Goal: Information Seeking & Learning: Learn about a topic

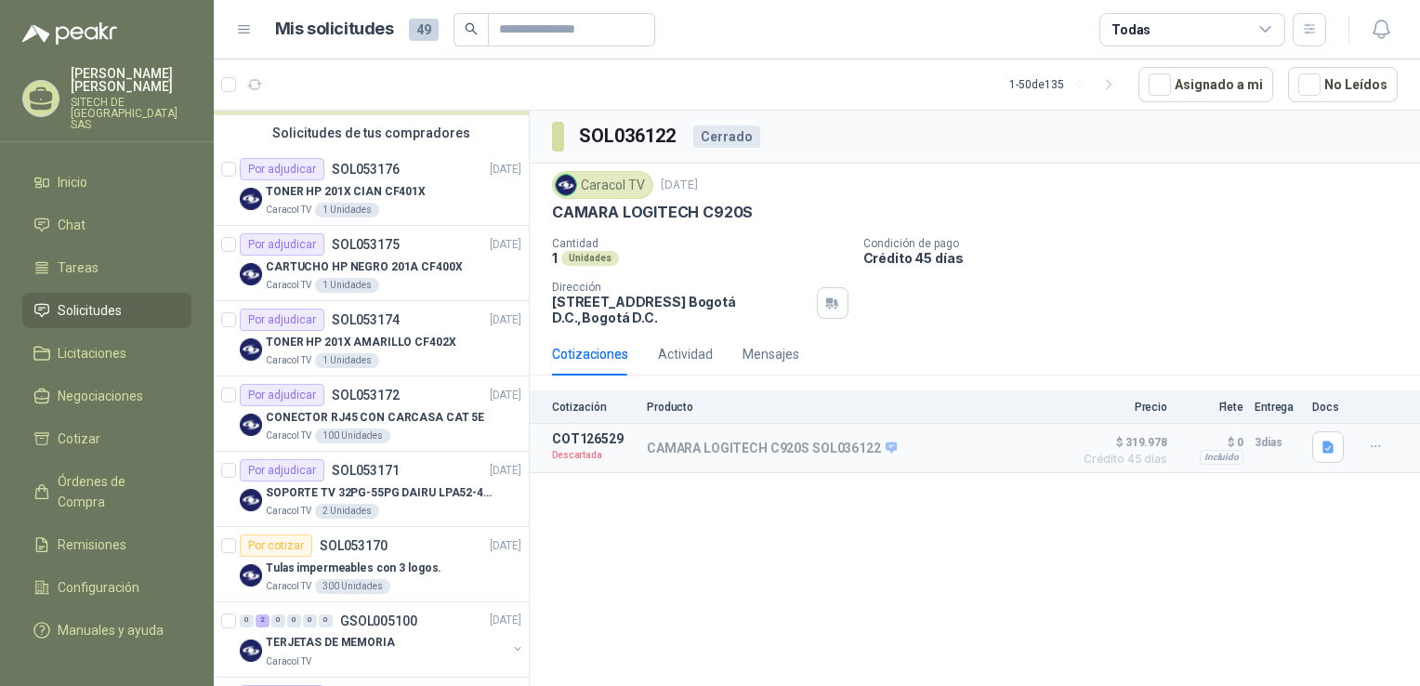
scroll to position [166, 0]
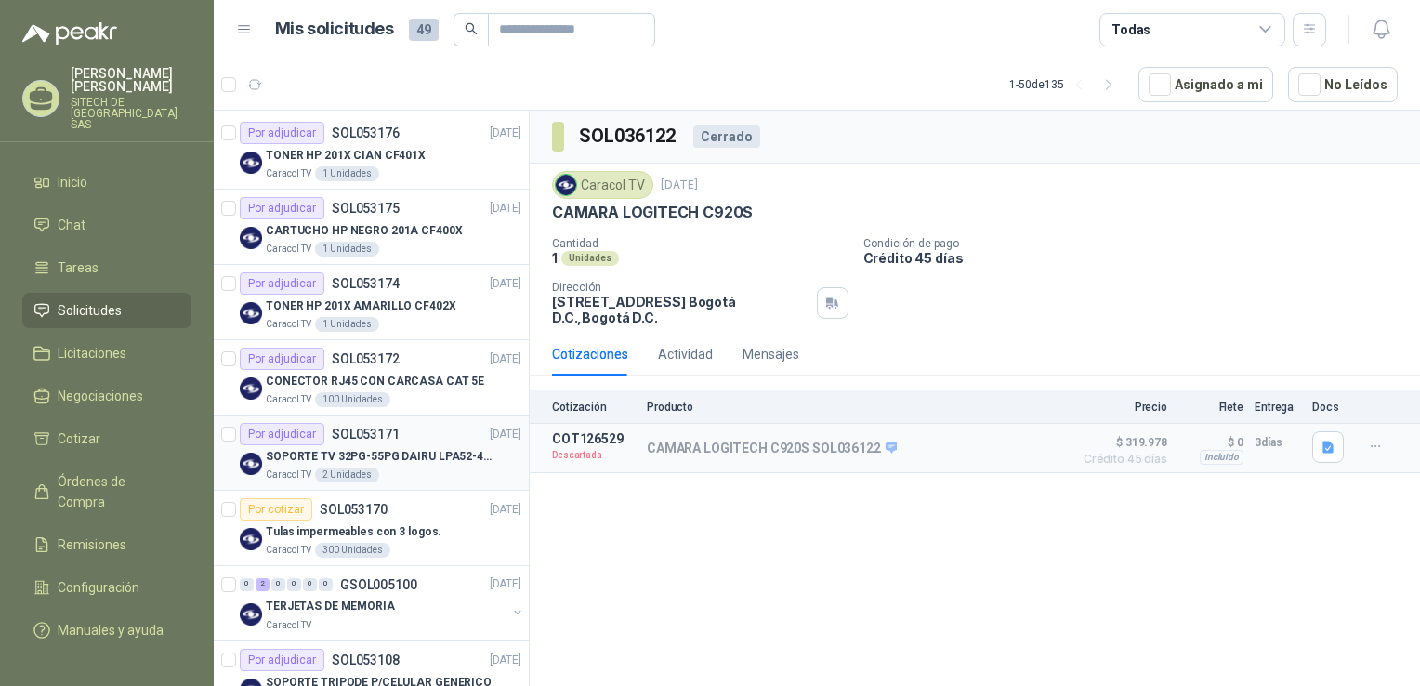
click at [411, 453] on p "SOPORTE TV 32PG-55PG DAIRU LPA52-446KIT2" at bounding box center [381, 457] width 231 height 18
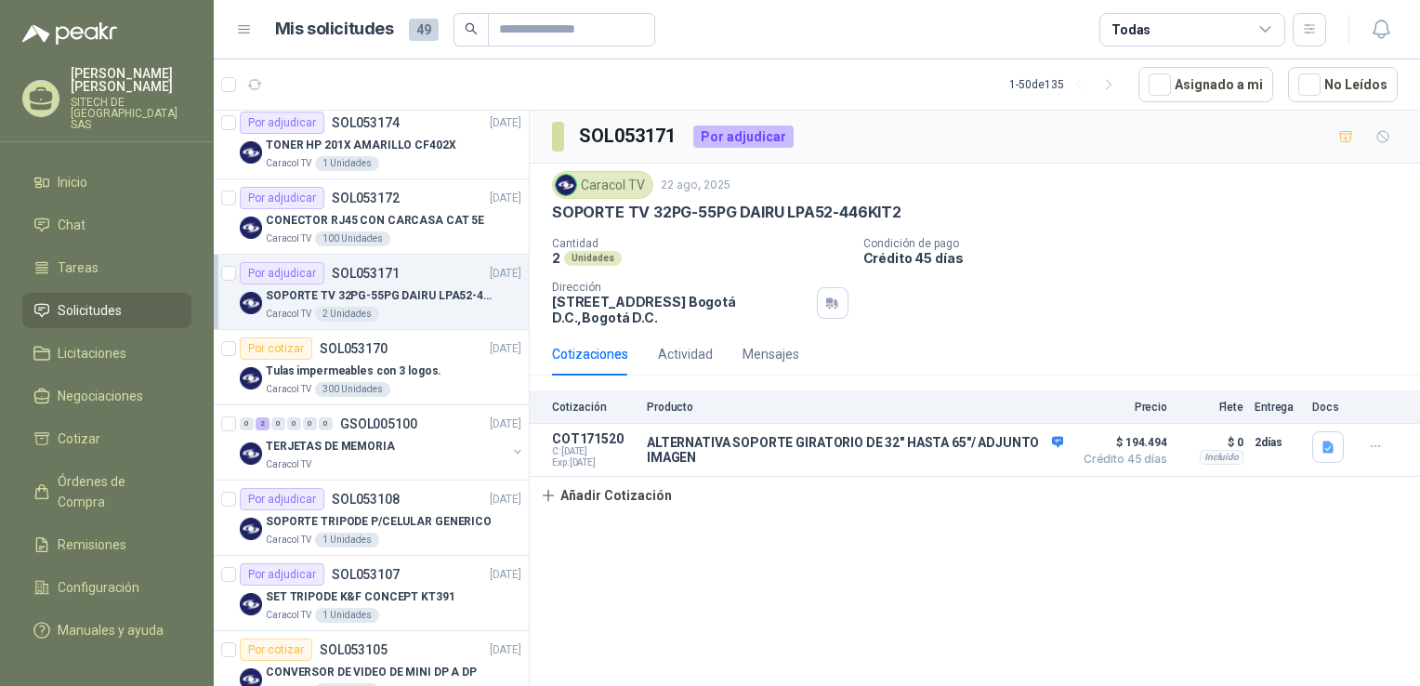
scroll to position [343, 0]
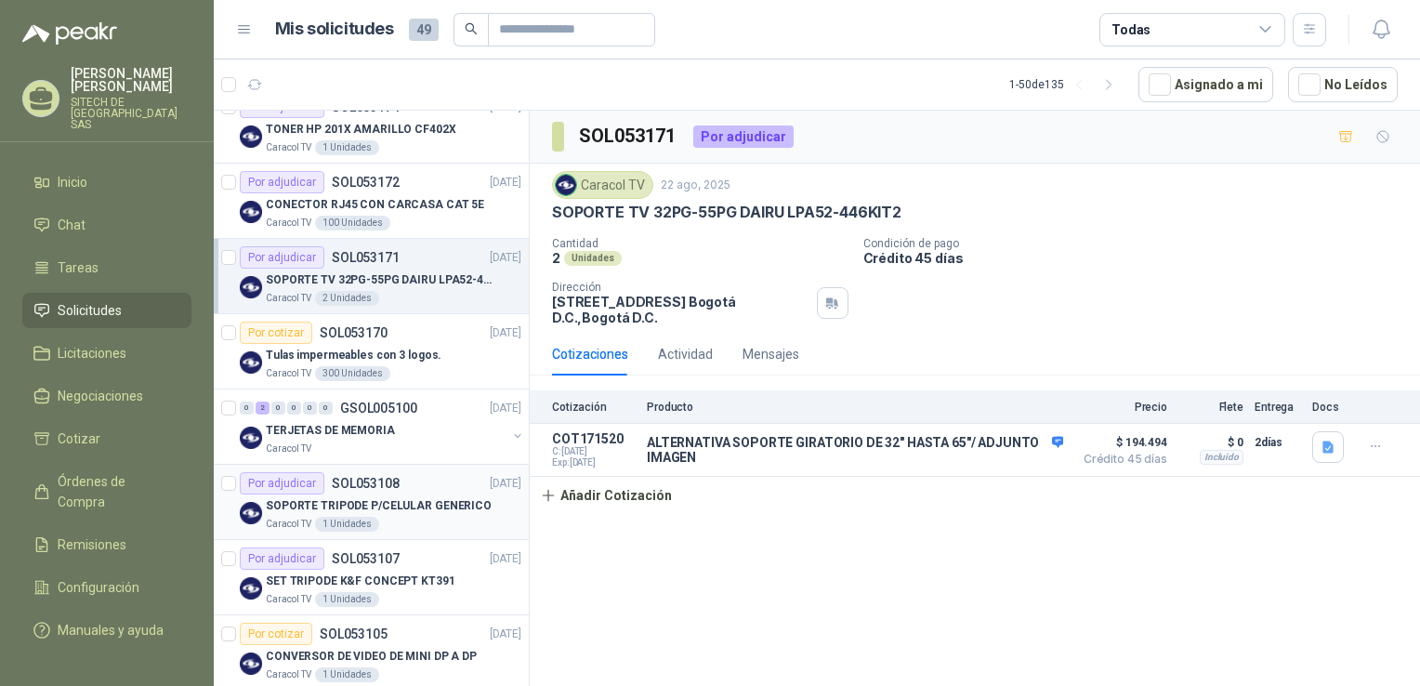
click at [398, 497] on p "SOPORTE TRIPODE P/CELULAR GENERICO" at bounding box center [379, 506] width 226 height 18
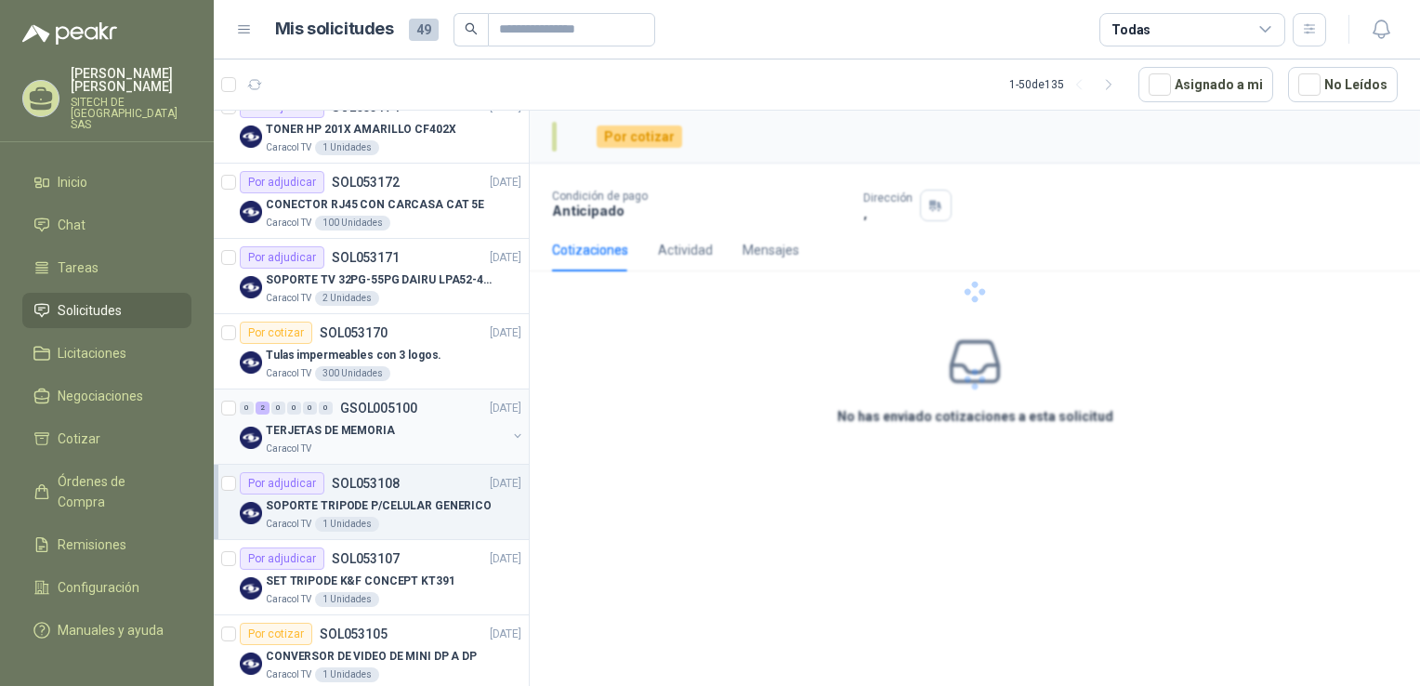
click at [376, 402] on p "GSOL005100" at bounding box center [378, 408] width 77 height 13
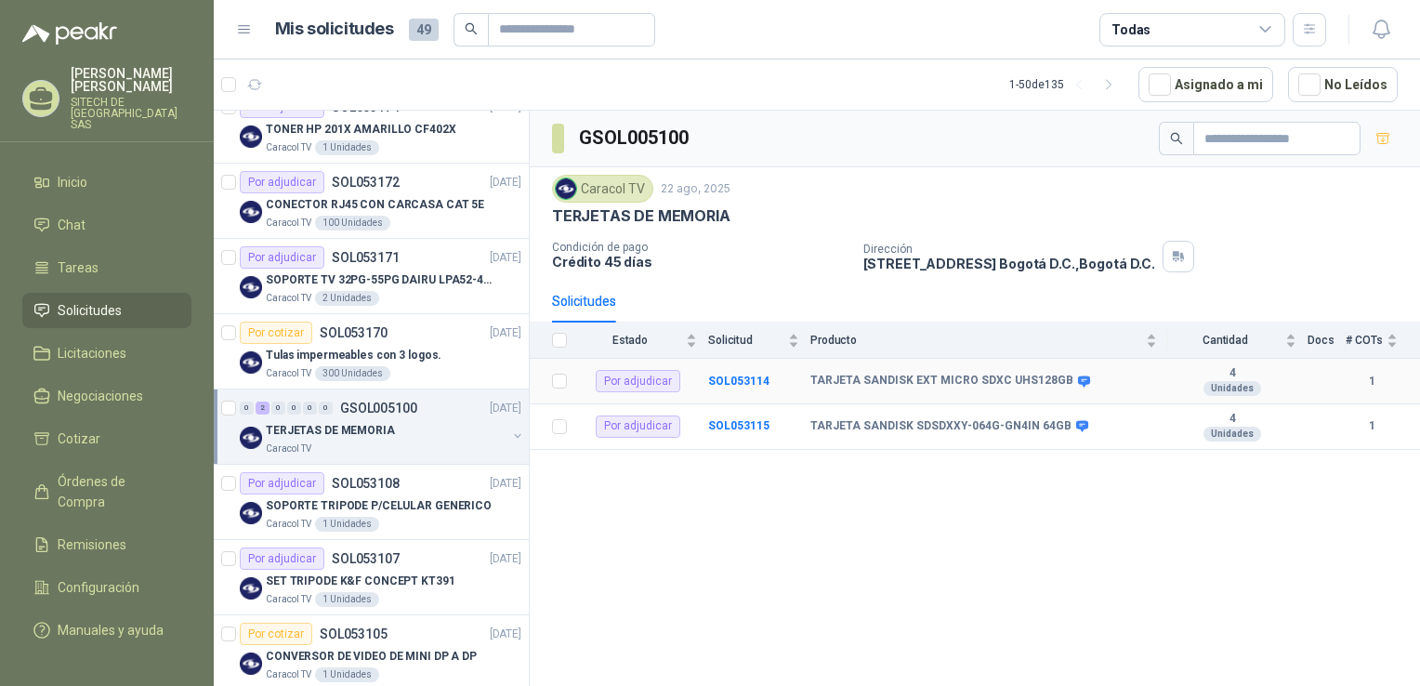
drag, startPoint x: 415, startPoint y: 406, endPoint x: 673, endPoint y: 509, distance: 277.4
click at [393, 292] on div "Caracol TV 2 Unidades" at bounding box center [394, 298] width 256 height 15
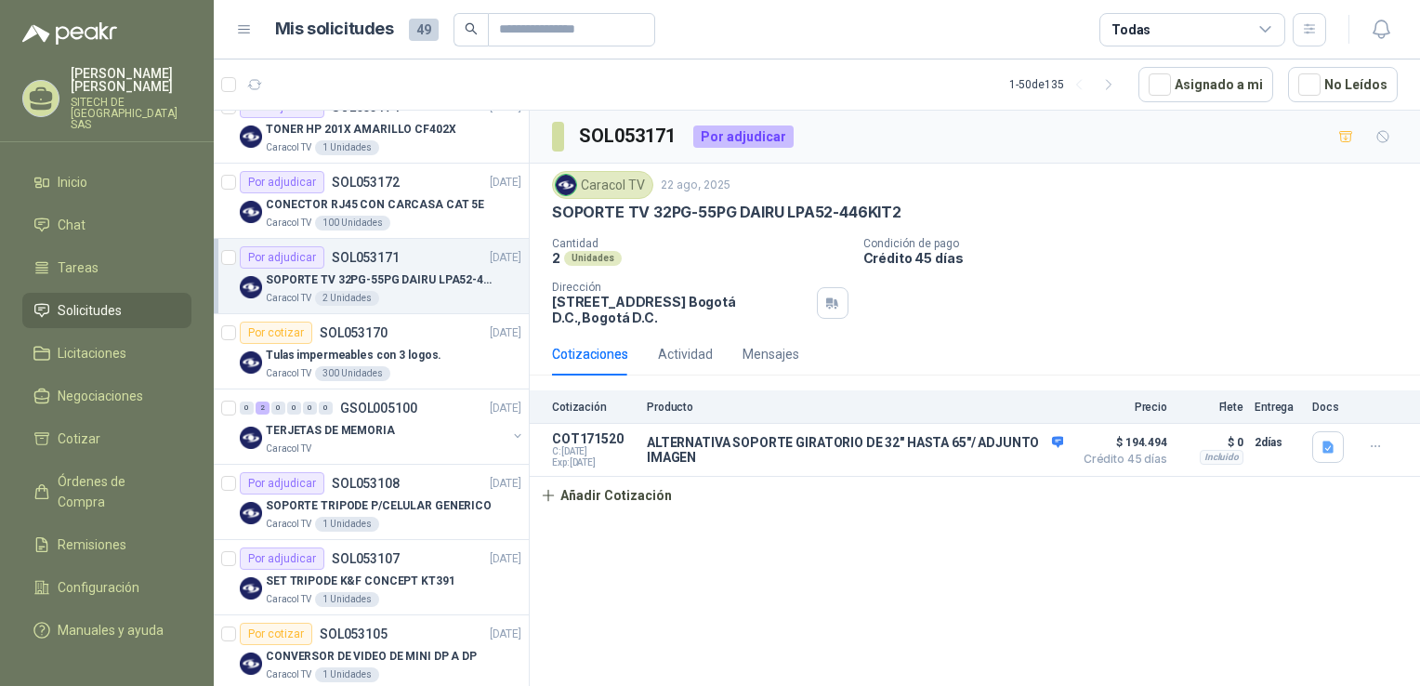
scroll to position [50, 0]
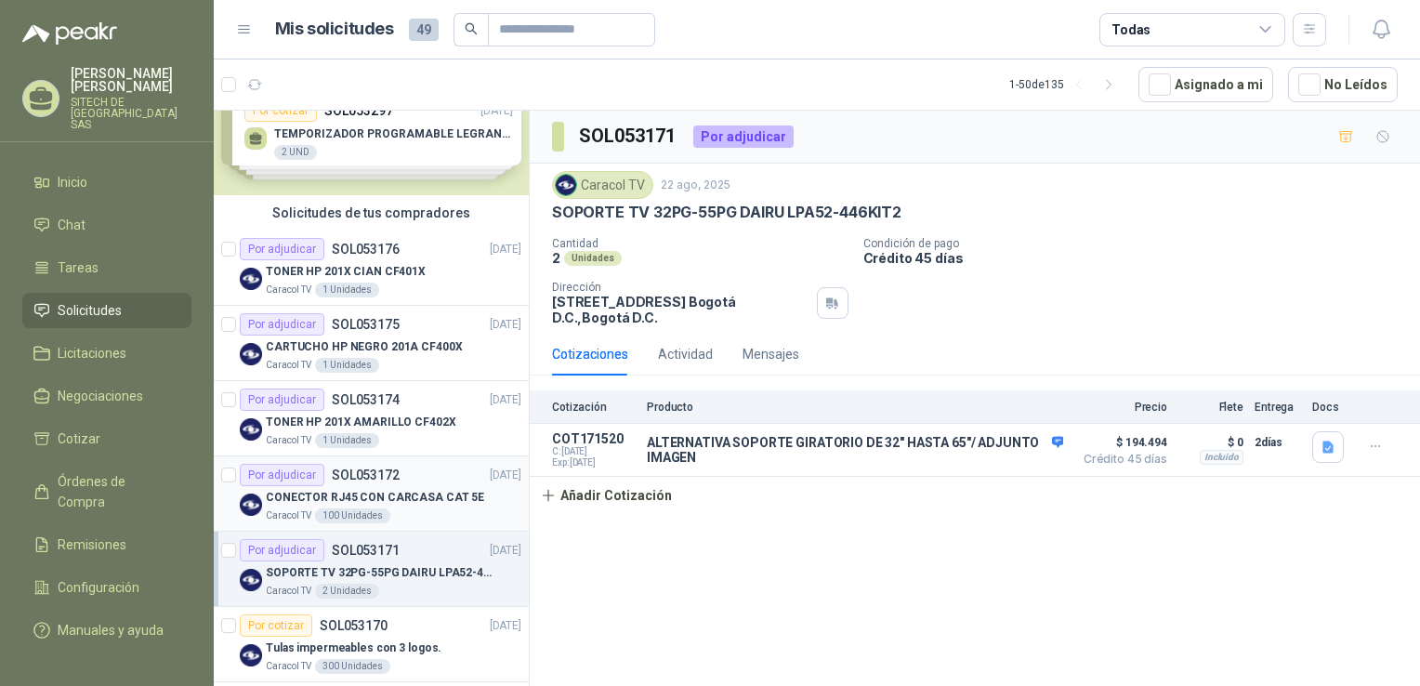
click at [366, 493] on p "CONECTOR RJ45 CON CARCASA CAT 5E" at bounding box center [375, 498] width 218 height 18
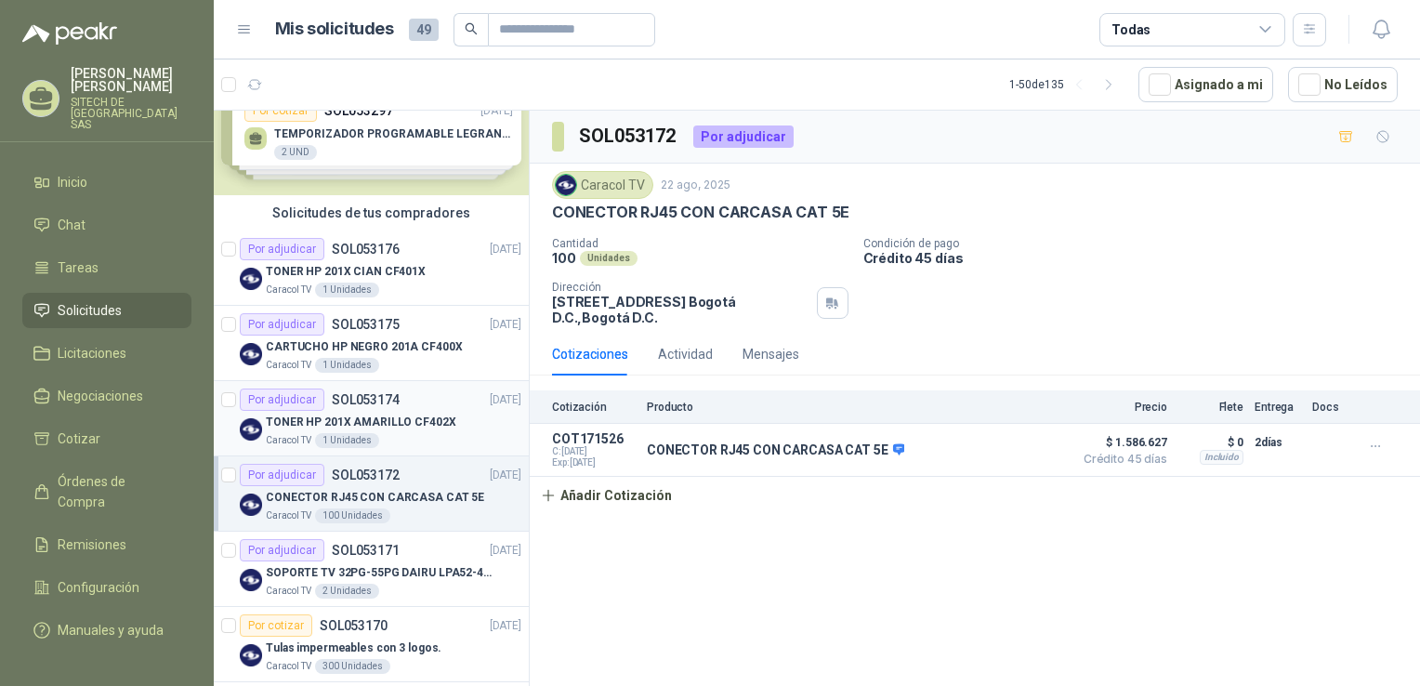
click at [415, 417] on p "TONER HP 201X AMARILLO CF402X" at bounding box center [361, 423] width 191 height 18
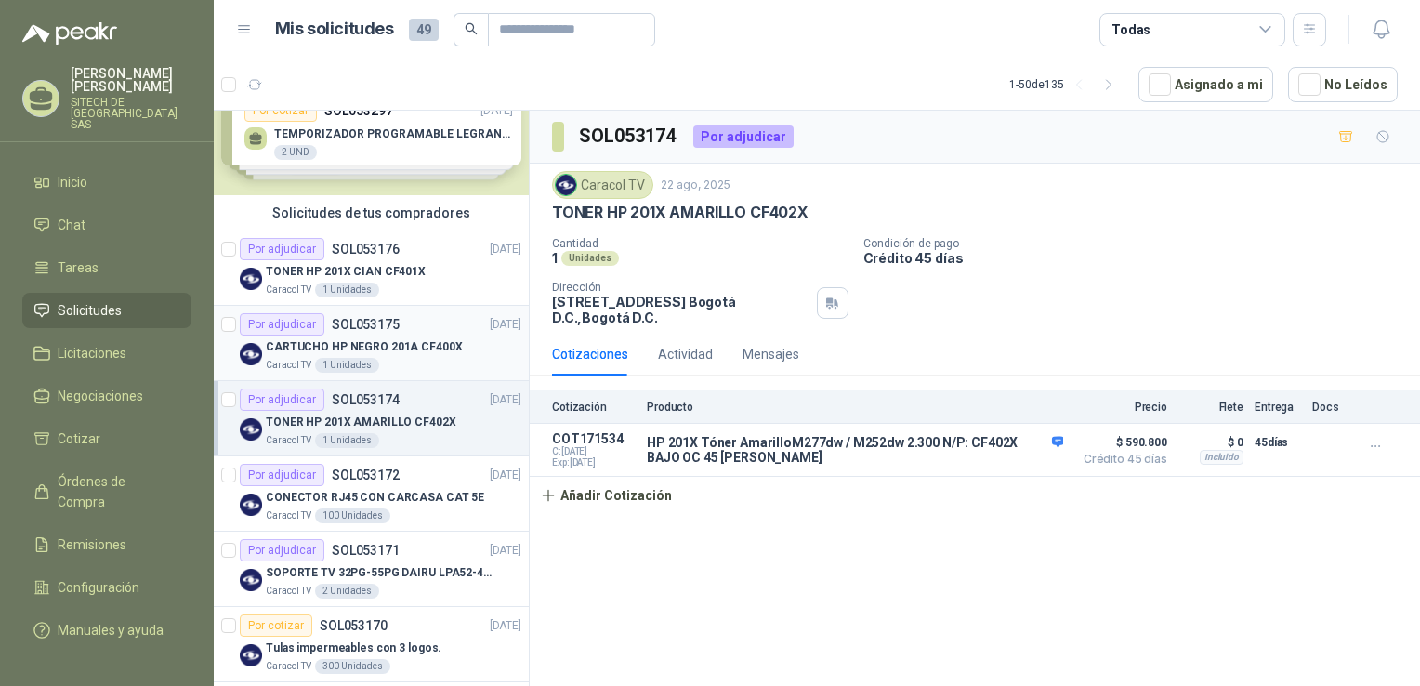
click at [414, 362] on div "Caracol TV 1 Unidades" at bounding box center [394, 365] width 256 height 15
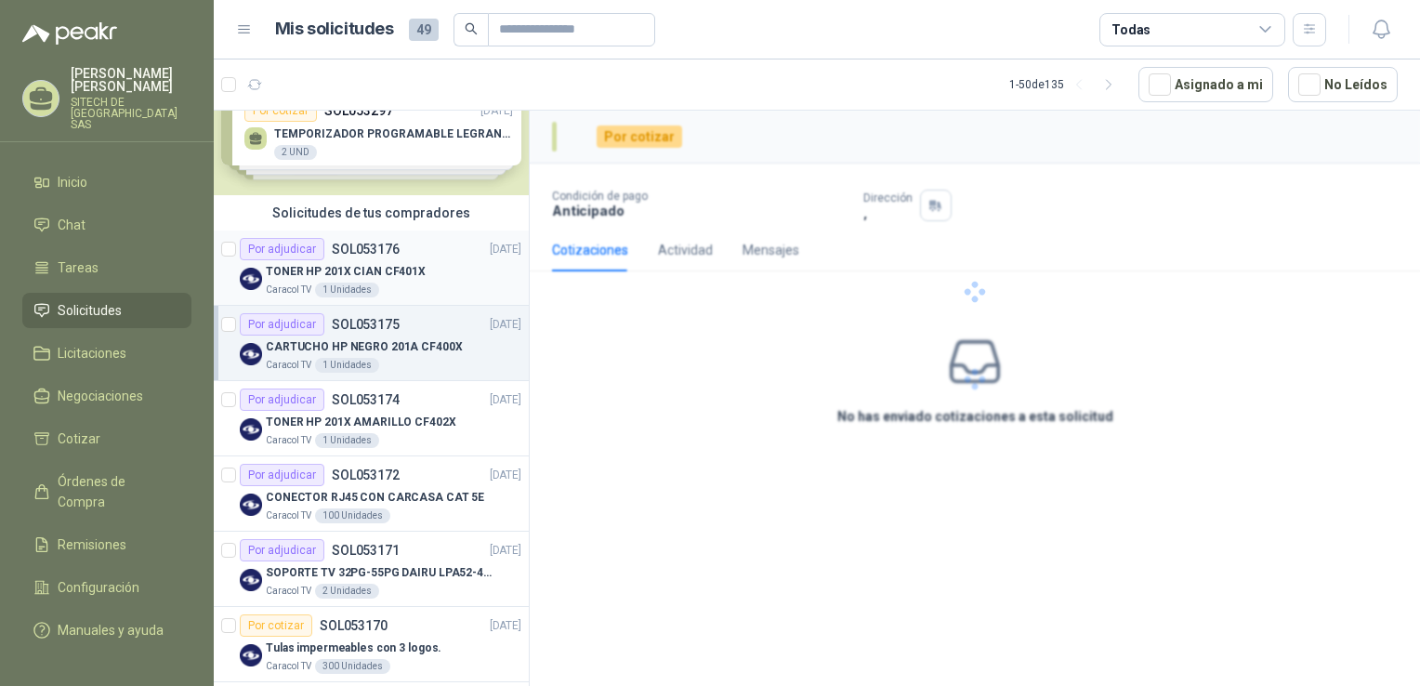
click at [368, 276] on p "TONER HP 201X CIAN CF401X" at bounding box center [346, 272] width 160 height 18
